Goal: Answer question/provide support: Share knowledge or assist other users

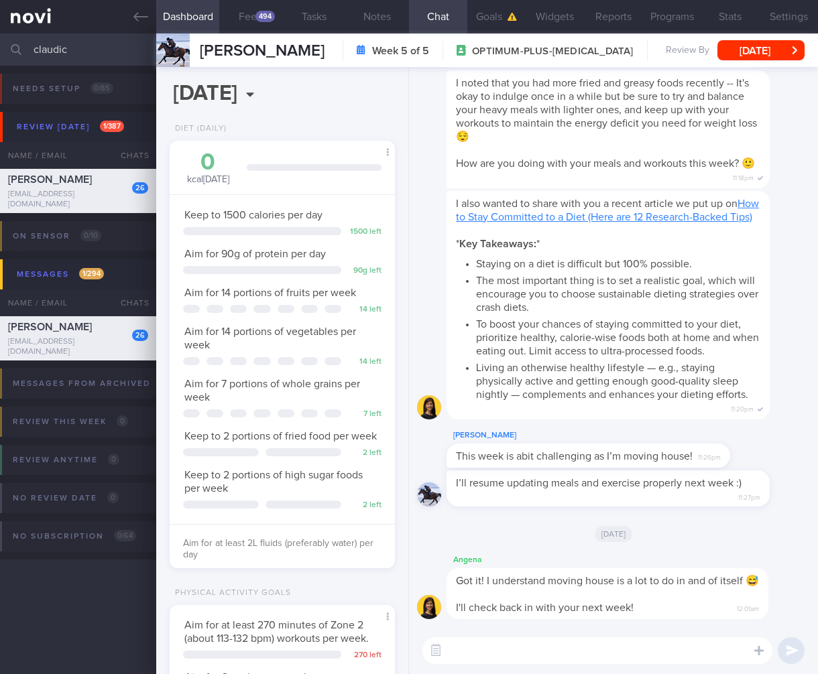
select select "7"
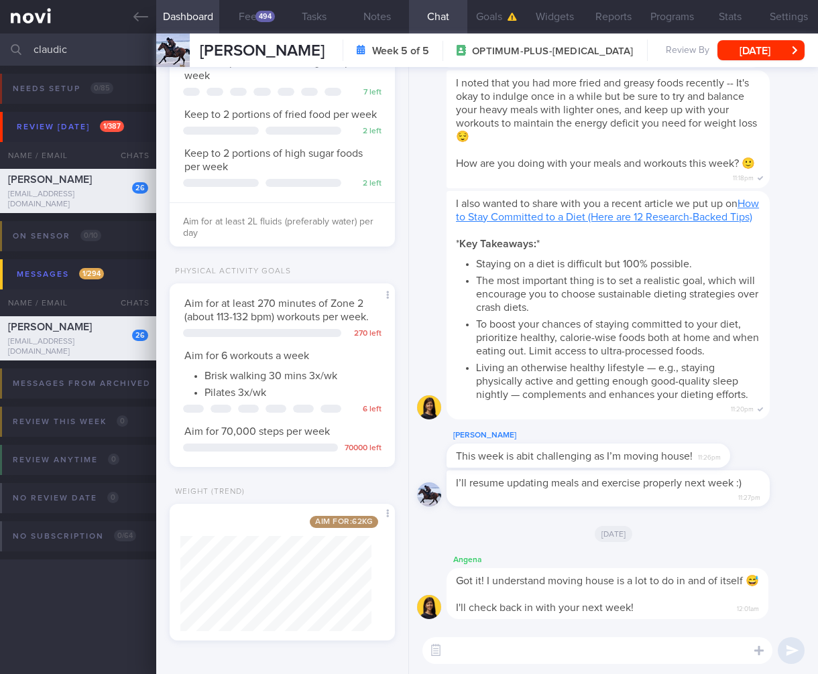
scroll to position [115, 191]
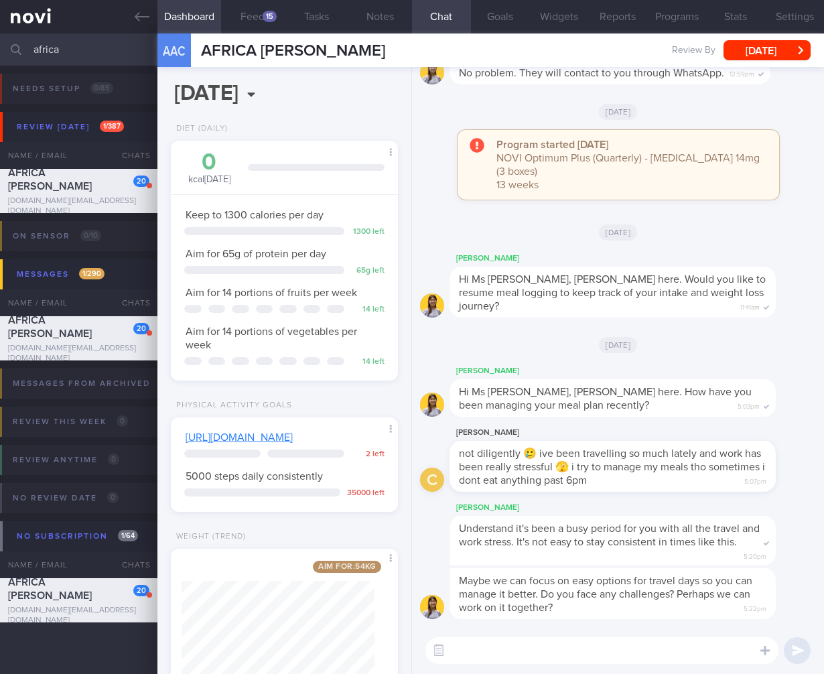
select select "7"
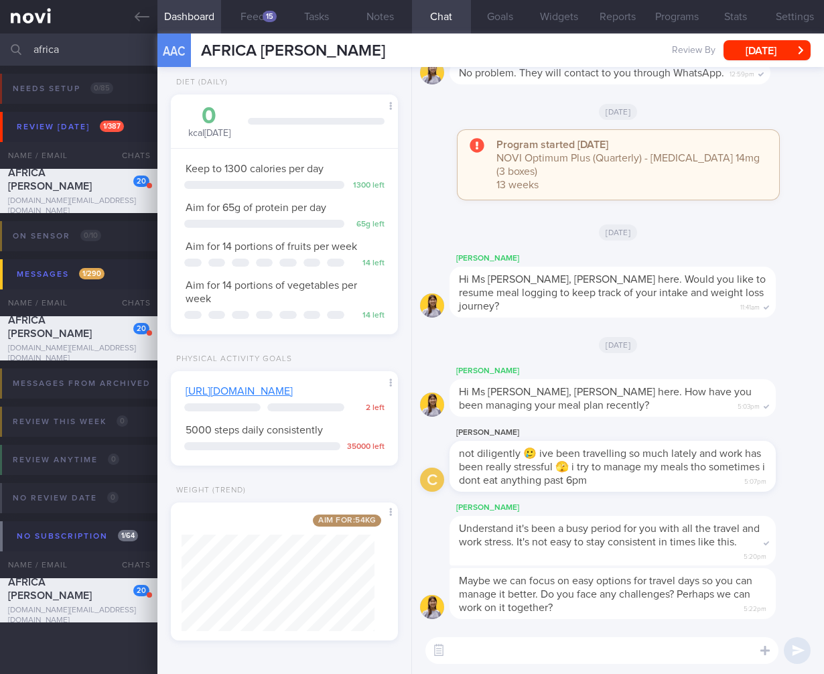
drag, startPoint x: 87, startPoint y: 52, endPoint x: -88, endPoint y: 48, distance: 175.7
click at [0, 48] on html "You are offline! Some functionality will be unavailable Patients New Users Coac…" at bounding box center [412, 337] width 824 height 674
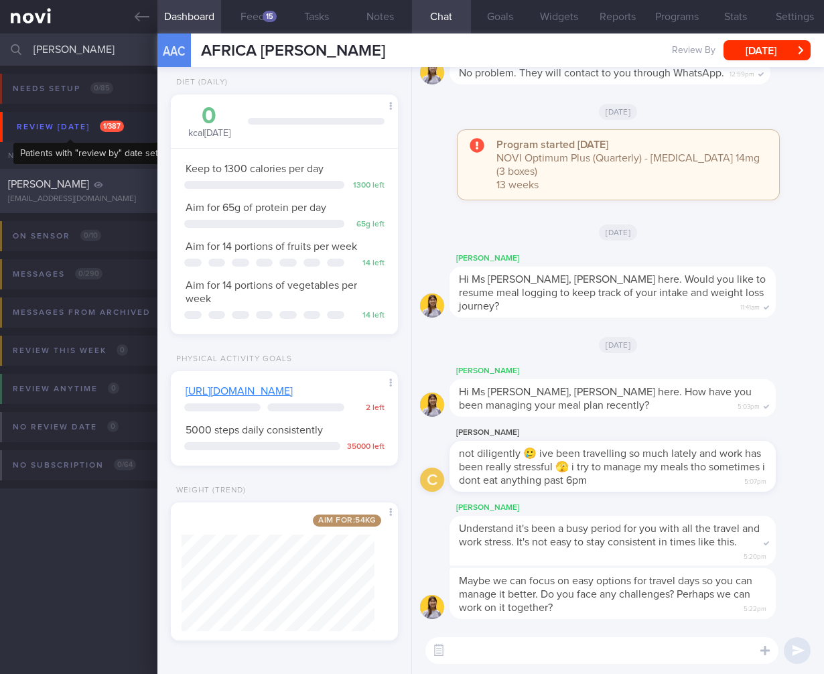
type input "[PERSON_NAME]"
click at [68, 205] on div "[PERSON_NAME] [EMAIL_ADDRESS][DOMAIN_NAME] [DATE] [DATE]" at bounding box center [412, 191] width 824 height 44
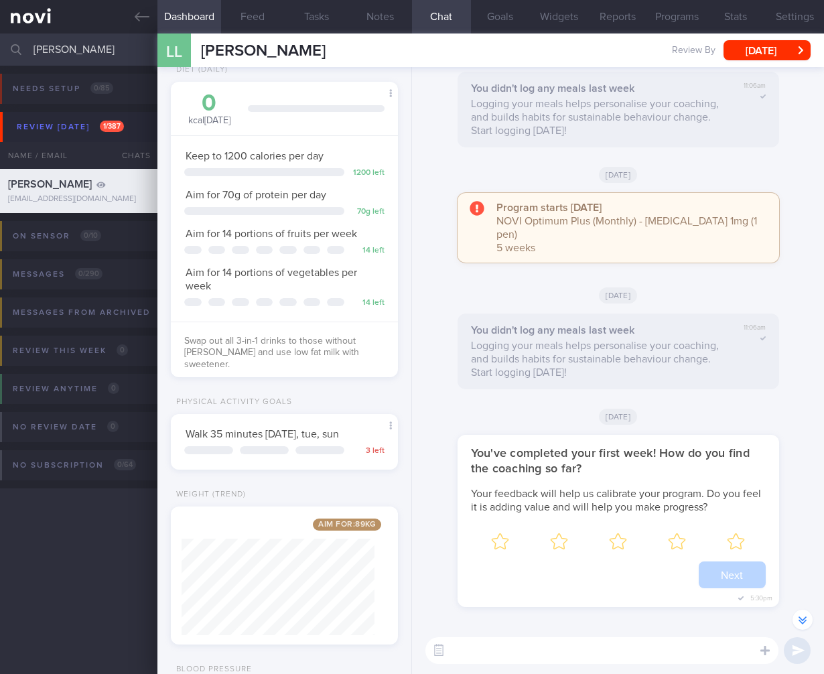
scroll to position [-1356, 0]
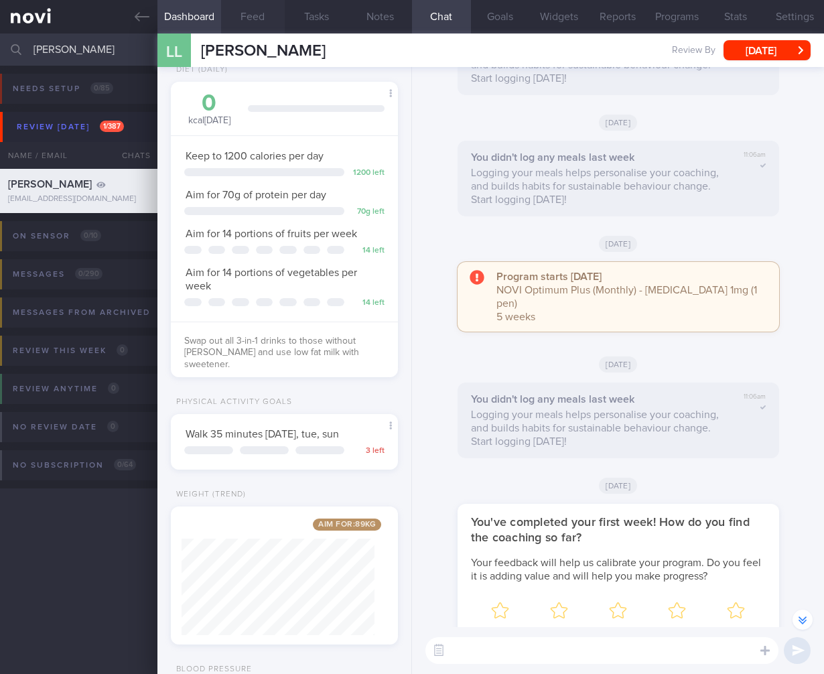
click at [276, 32] on button "Feed" at bounding box center [253, 17] width 64 height 34
click at [265, 20] on button "Feed" at bounding box center [253, 17] width 64 height 34
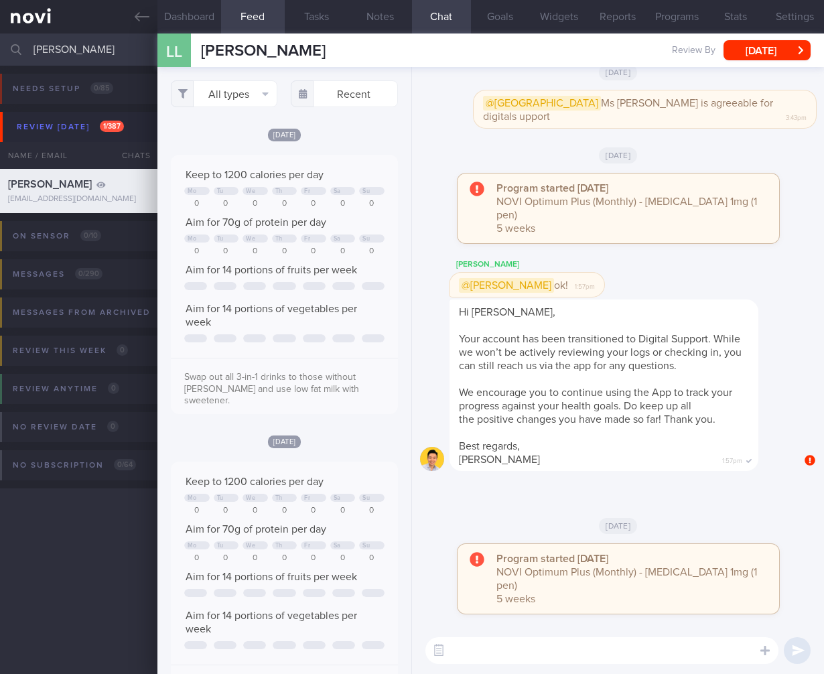
scroll to position [743, 0]
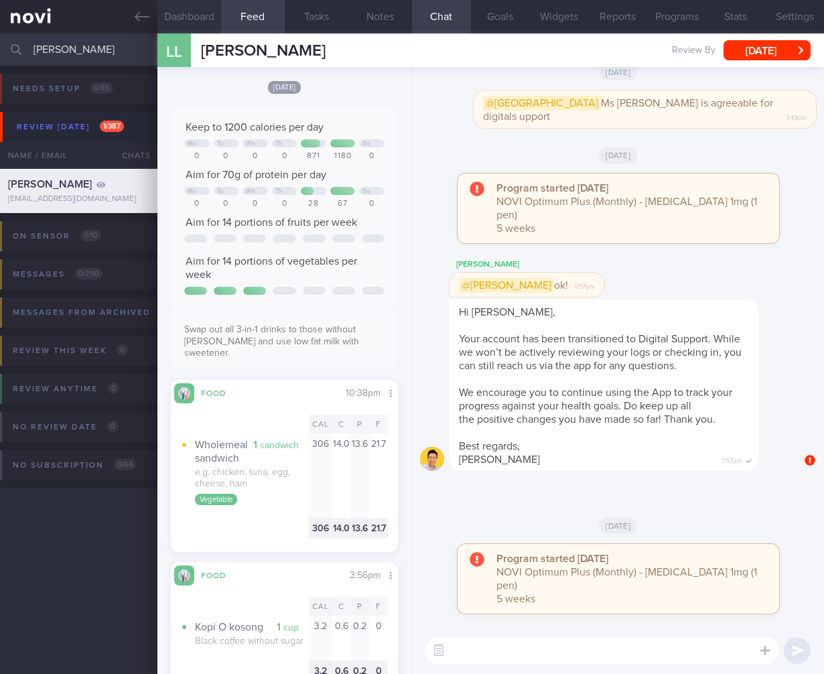
click at [197, 3] on button "Dashboard" at bounding box center [190, 17] width 64 height 34
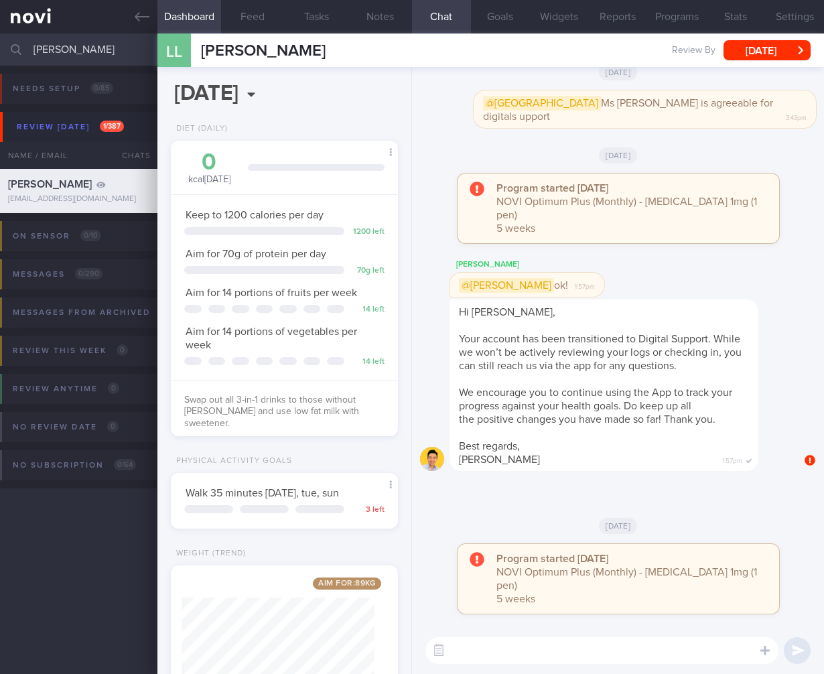
click at [462, 629] on div "​ ​" at bounding box center [618, 650] width 412 height 47
click at [438, 649] on button "button" at bounding box center [439, 651] width 24 height 24
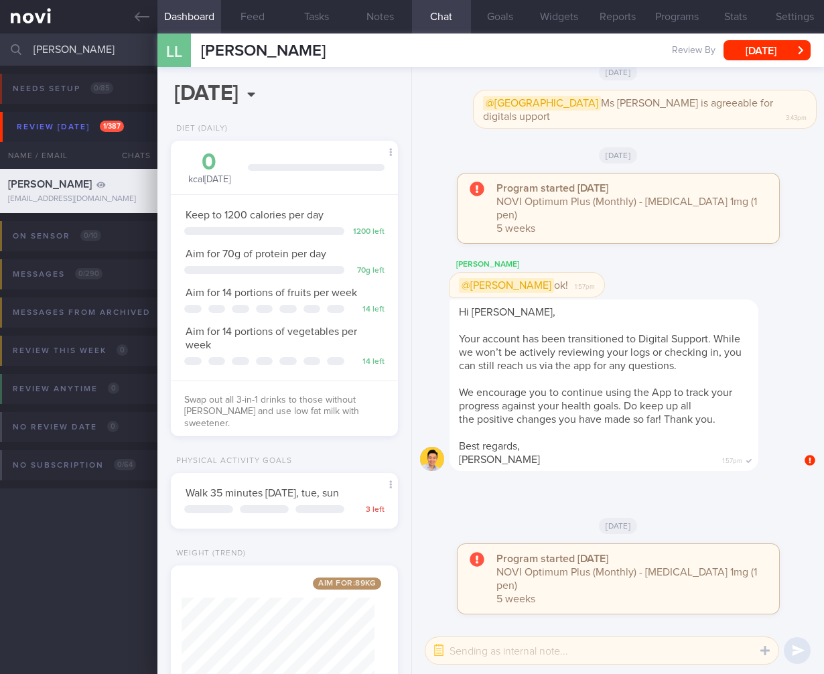
click at [490, 652] on textarea at bounding box center [602, 650] width 353 height 27
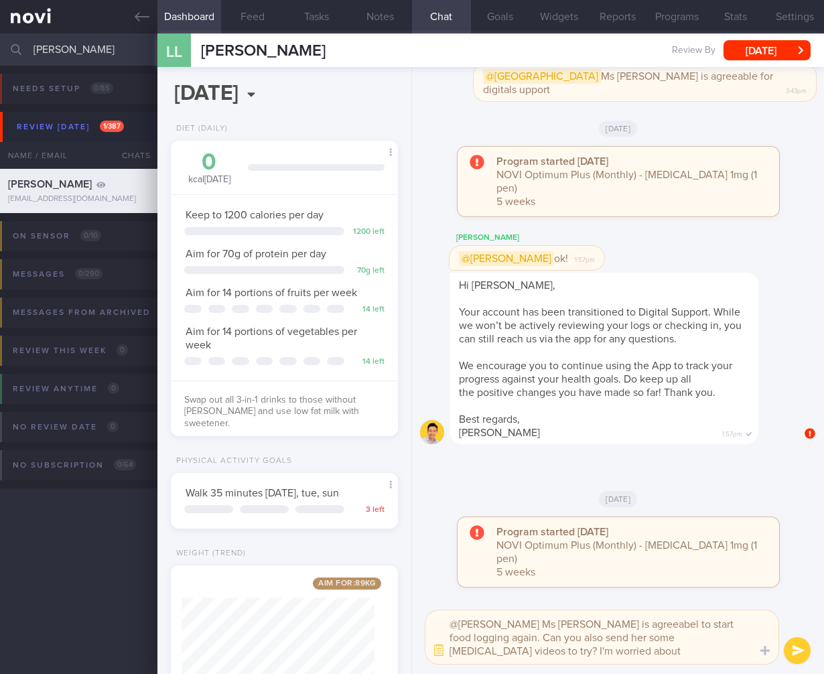
type textarea "@[PERSON_NAME] Ms [PERSON_NAME] is agreeabel to start food logging again. Can y…"
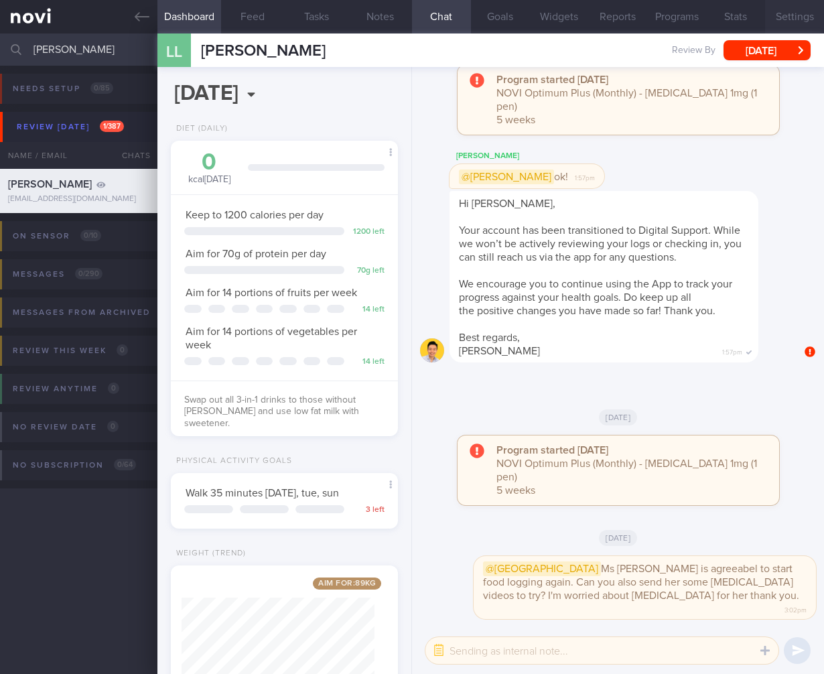
click at [797, 11] on button "Settings" at bounding box center [795, 17] width 59 height 34
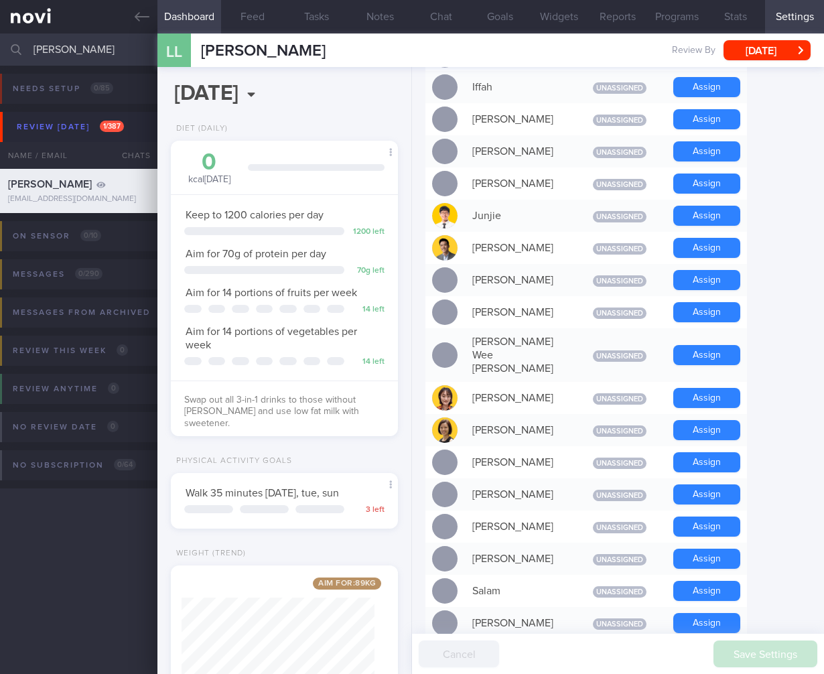
scroll to position [1111, 0]
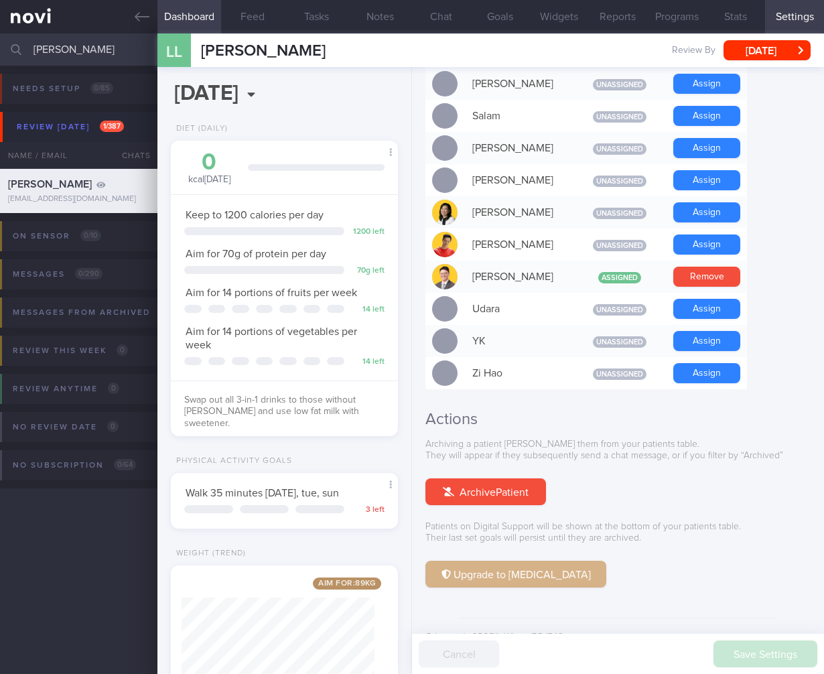
click at [530, 561] on button "Upgrade to [MEDICAL_DATA]" at bounding box center [516, 574] width 181 height 27
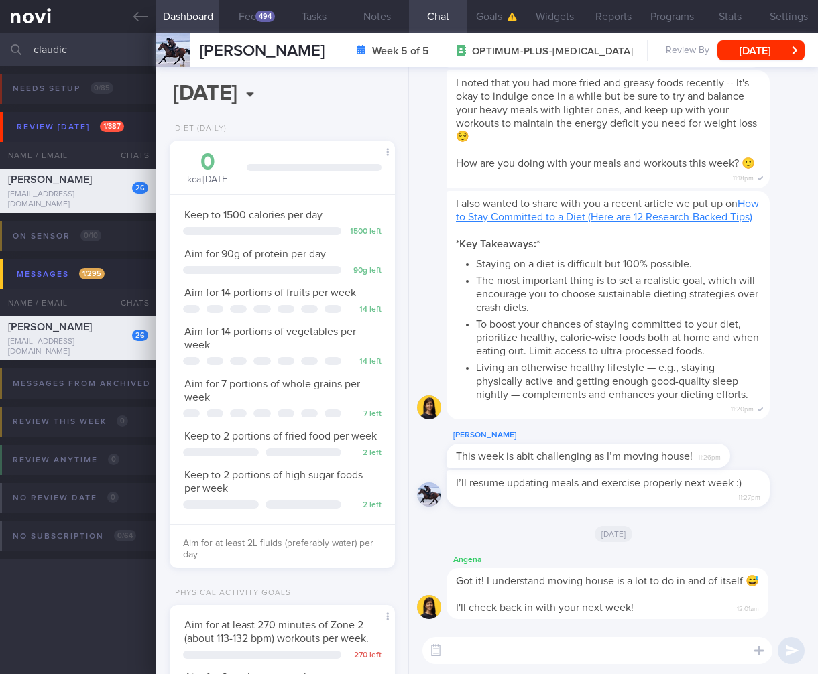
select select "7"
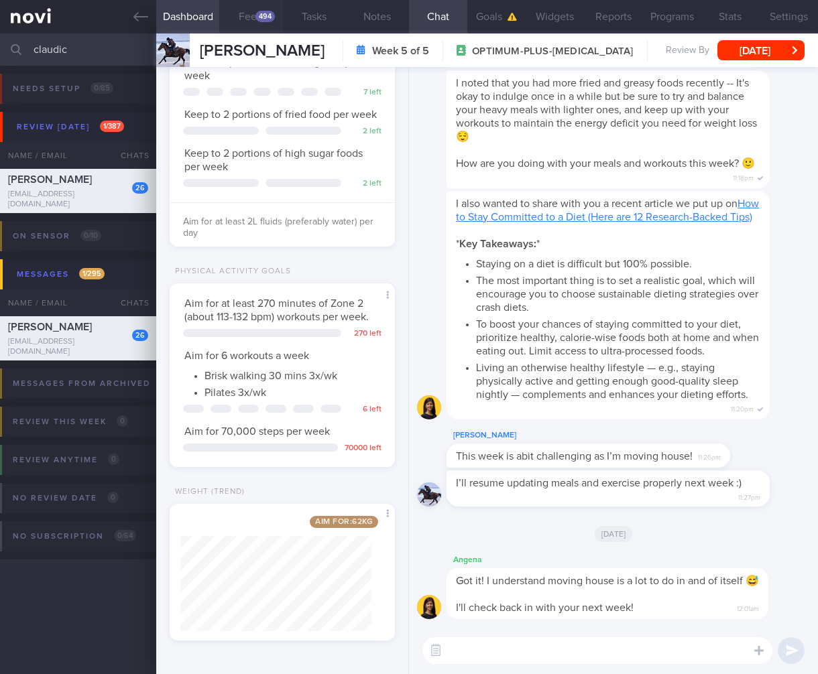
click at [239, 9] on button "Feed 494" at bounding box center [250, 17] width 63 height 34
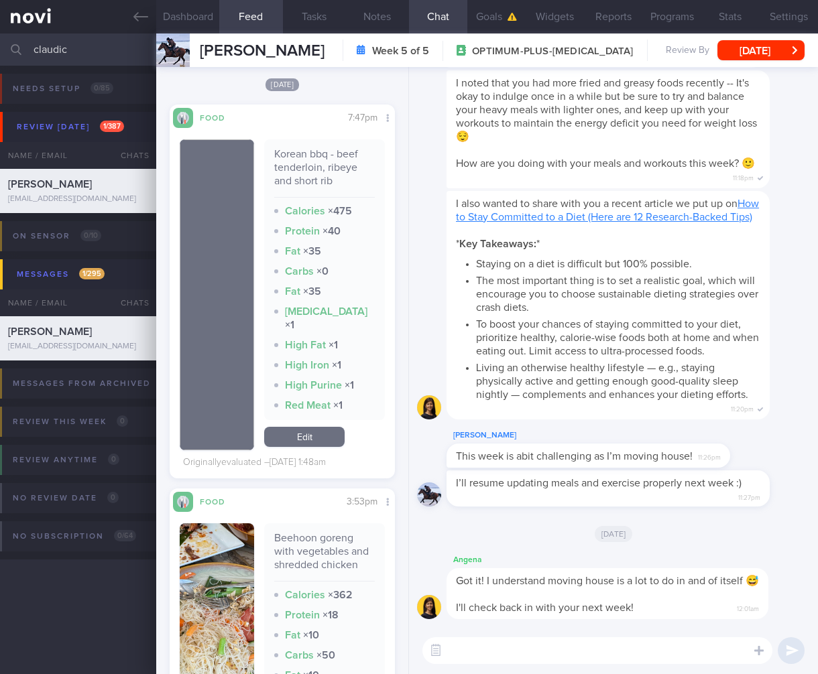
scroll to position [2437, 0]
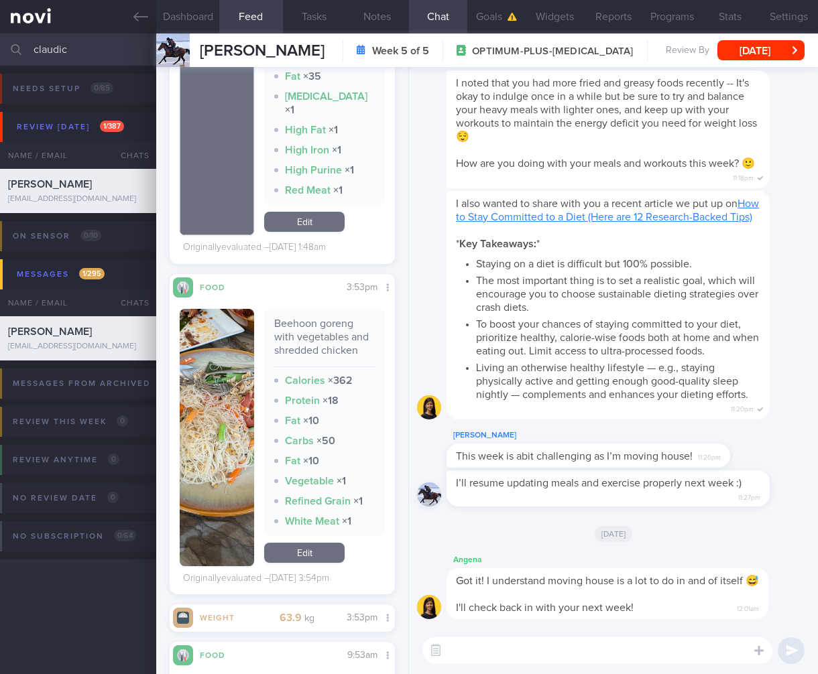
click at [229, 424] on button "button" at bounding box center [217, 437] width 74 height 257
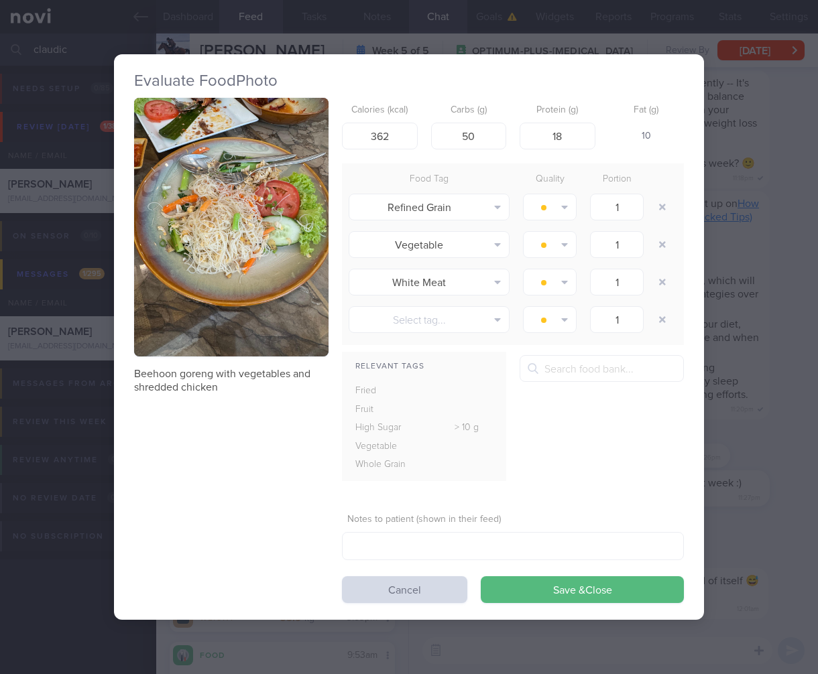
click at [724, 160] on div "Evaluate Food Photo Beehoon goreng with vegetables and shredded chicken Calorie…" at bounding box center [409, 337] width 818 height 674
